Goal: Task Accomplishment & Management: Manage account settings

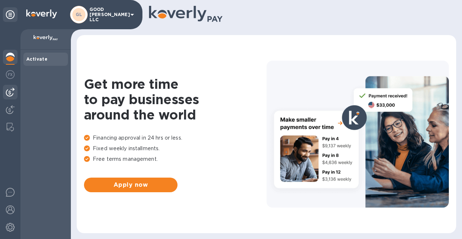
click at [12, 90] on img at bounding box center [10, 92] width 9 height 9
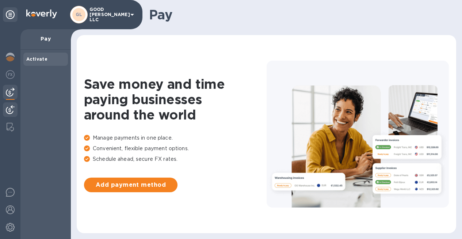
click at [10, 106] on img at bounding box center [10, 109] width 9 height 9
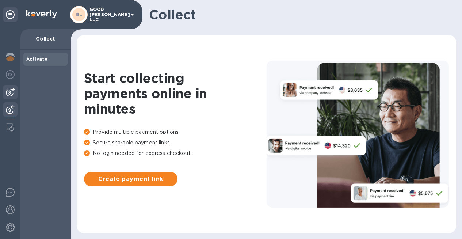
click at [11, 94] on img at bounding box center [10, 92] width 9 height 9
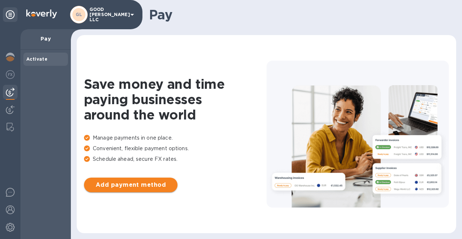
click at [123, 187] on span "Add payment method" at bounding box center [131, 184] width 82 height 9
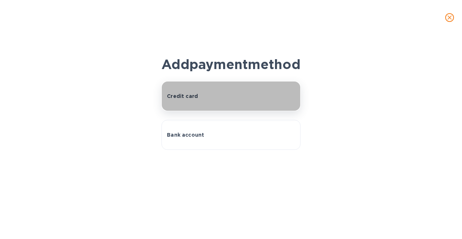
click at [214, 100] on div "Credit card" at bounding box center [231, 95] width 128 height 7
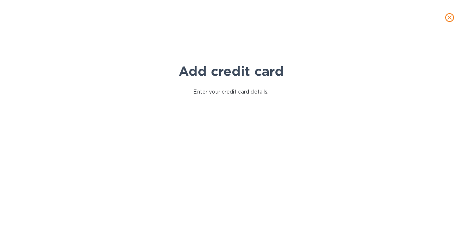
scroll to position [27, 0]
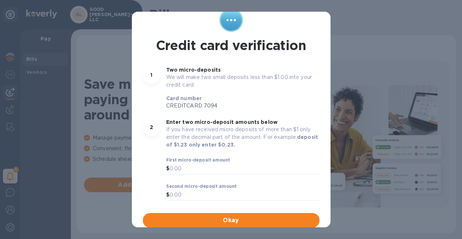
scroll to position [23, 0]
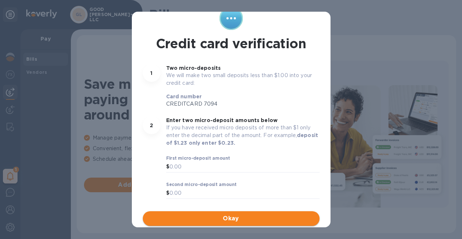
click at [242, 218] on span "Okay" at bounding box center [231, 218] width 165 height 9
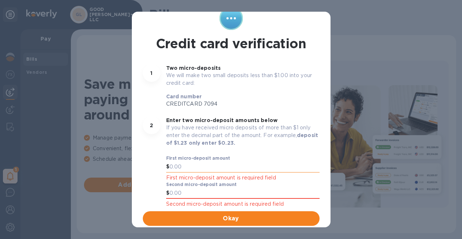
click at [230, 170] on input "text" at bounding box center [245, 166] width 150 height 11
click at [170, 167] on input "50" at bounding box center [245, 166] width 150 height 11
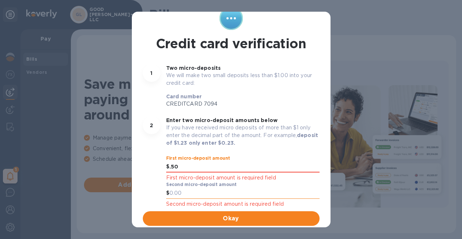
type input "0.50"
click at [179, 196] on input "text" at bounding box center [245, 193] width 150 height 11
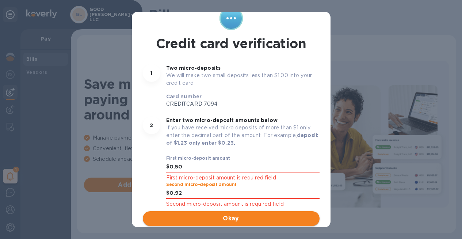
type input "0.92"
click at [202, 218] on span "Okay" at bounding box center [231, 218] width 165 height 9
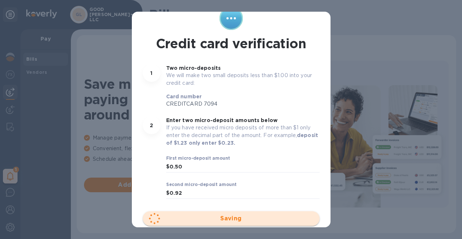
scroll to position [0, 0]
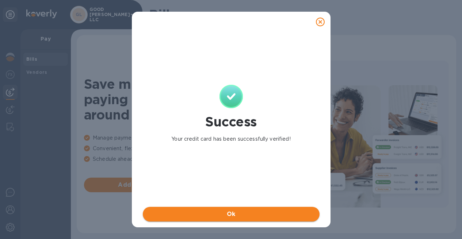
click at [235, 214] on span "Ok" at bounding box center [231, 214] width 165 height 9
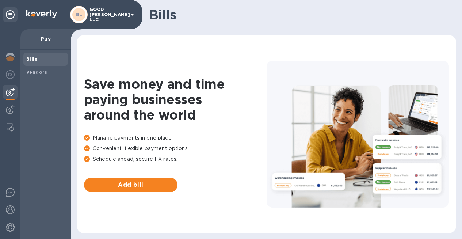
click at [13, 91] on img at bounding box center [10, 92] width 9 height 9
click at [7, 108] on img at bounding box center [10, 109] width 9 height 9
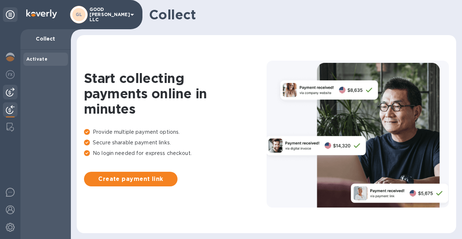
click at [10, 91] on img at bounding box center [10, 92] width 9 height 9
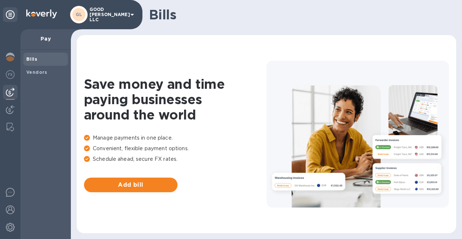
click at [6, 91] on img at bounding box center [10, 92] width 9 height 9
click at [40, 73] on b "Vendors" at bounding box center [36, 71] width 21 height 5
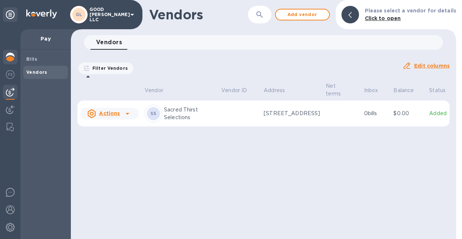
click at [12, 58] on img at bounding box center [10, 57] width 9 height 9
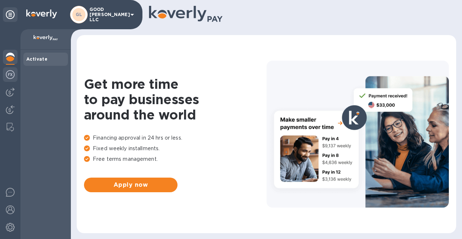
click at [12, 77] on img at bounding box center [10, 74] width 9 height 9
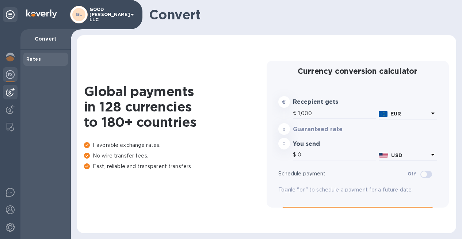
click at [14, 91] on img at bounding box center [10, 92] width 9 height 9
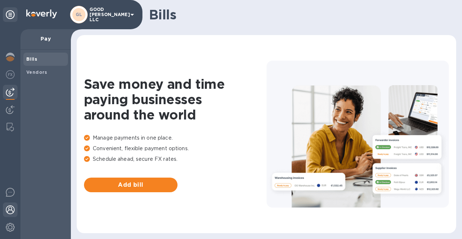
click at [12, 210] on img at bounding box center [10, 209] width 9 height 9
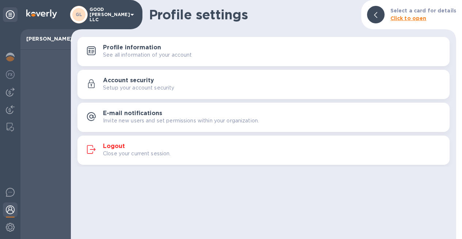
click at [106, 20] on div "GL GOOD [PERSON_NAME] LLC" at bounding box center [103, 15] width 66 height 18
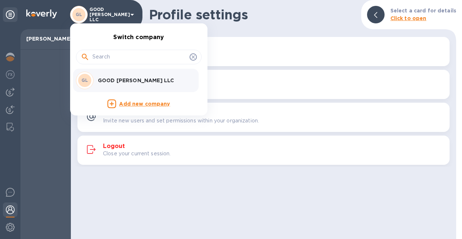
click at [130, 80] on p "GOOD [PERSON_NAME] LLC" at bounding box center [144, 80] width 92 height 7
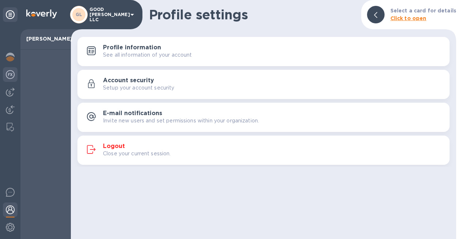
click at [13, 77] on img at bounding box center [10, 74] width 9 height 9
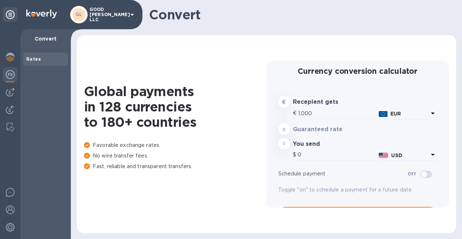
type input "1,193.46"
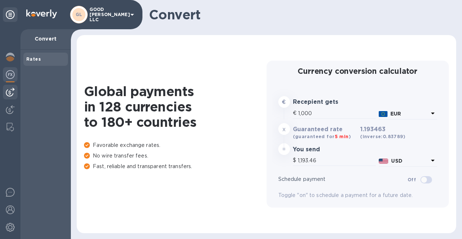
click at [14, 97] on div at bounding box center [10, 92] width 15 height 15
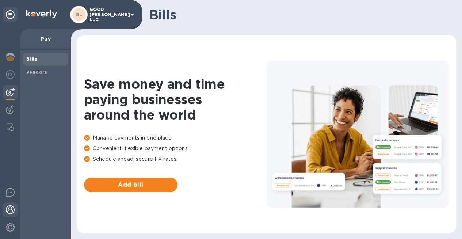
click at [12, 212] on img at bounding box center [10, 209] width 9 height 9
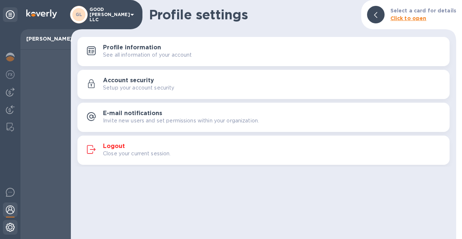
click at [13, 225] on img at bounding box center [10, 227] width 9 height 9
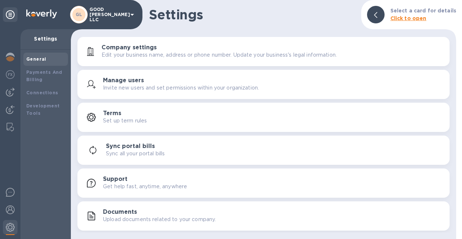
click at [152, 141] on button "Sync portal bills Sync all your portal bills" at bounding box center [263, 150] width 372 height 29
